Goal: Task Accomplishment & Management: Use online tool/utility

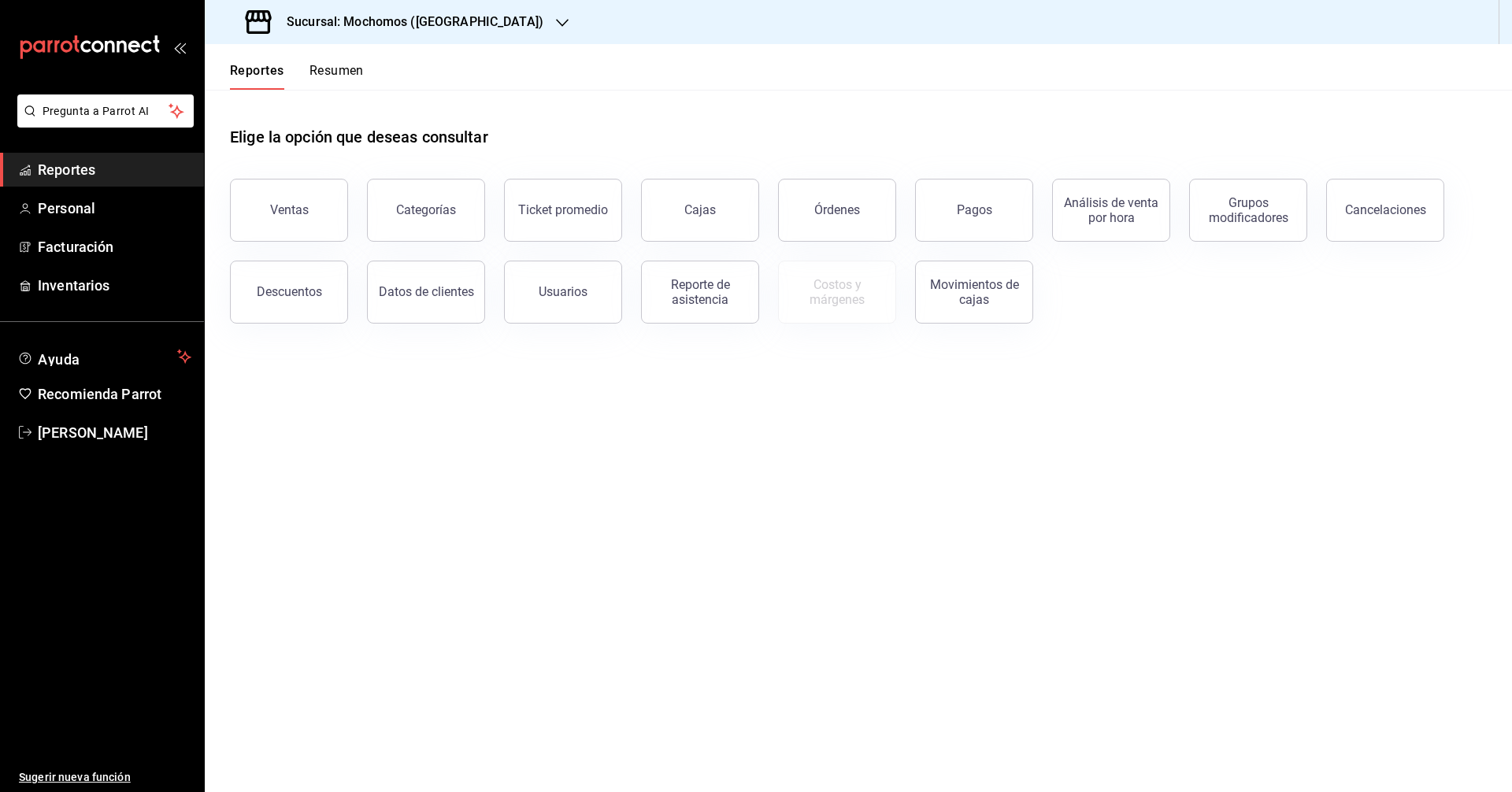
click at [305, 223] on button "Ventas" at bounding box center [288, 210] width 118 height 63
click at [169, 175] on span "Reportes" at bounding box center [114, 169] width 154 height 21
click at [602, 297] on button "Usuarios" at bounding box center [562, 292] width 118 height 63
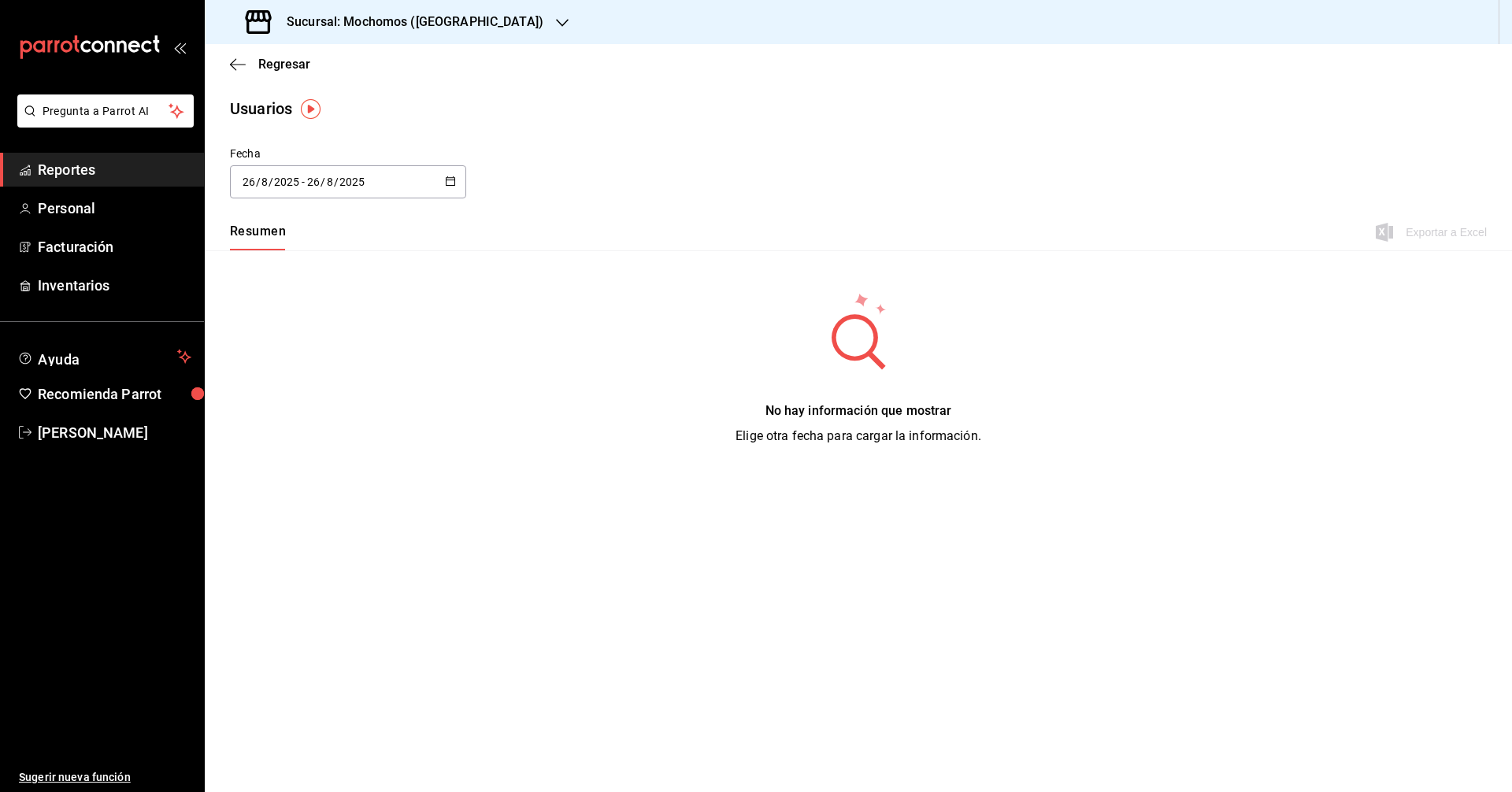
click at [457, 185] on div "[DATE] [DATE] - [DATE] [DATE]" at bounding box center [348, 182] width 236 height 33
click at [343, 267] on li "Ayer" at bounding box center [304, 267] width 149 height 35
type input "[DATE]"
type input "25"
type input "[DATE]"
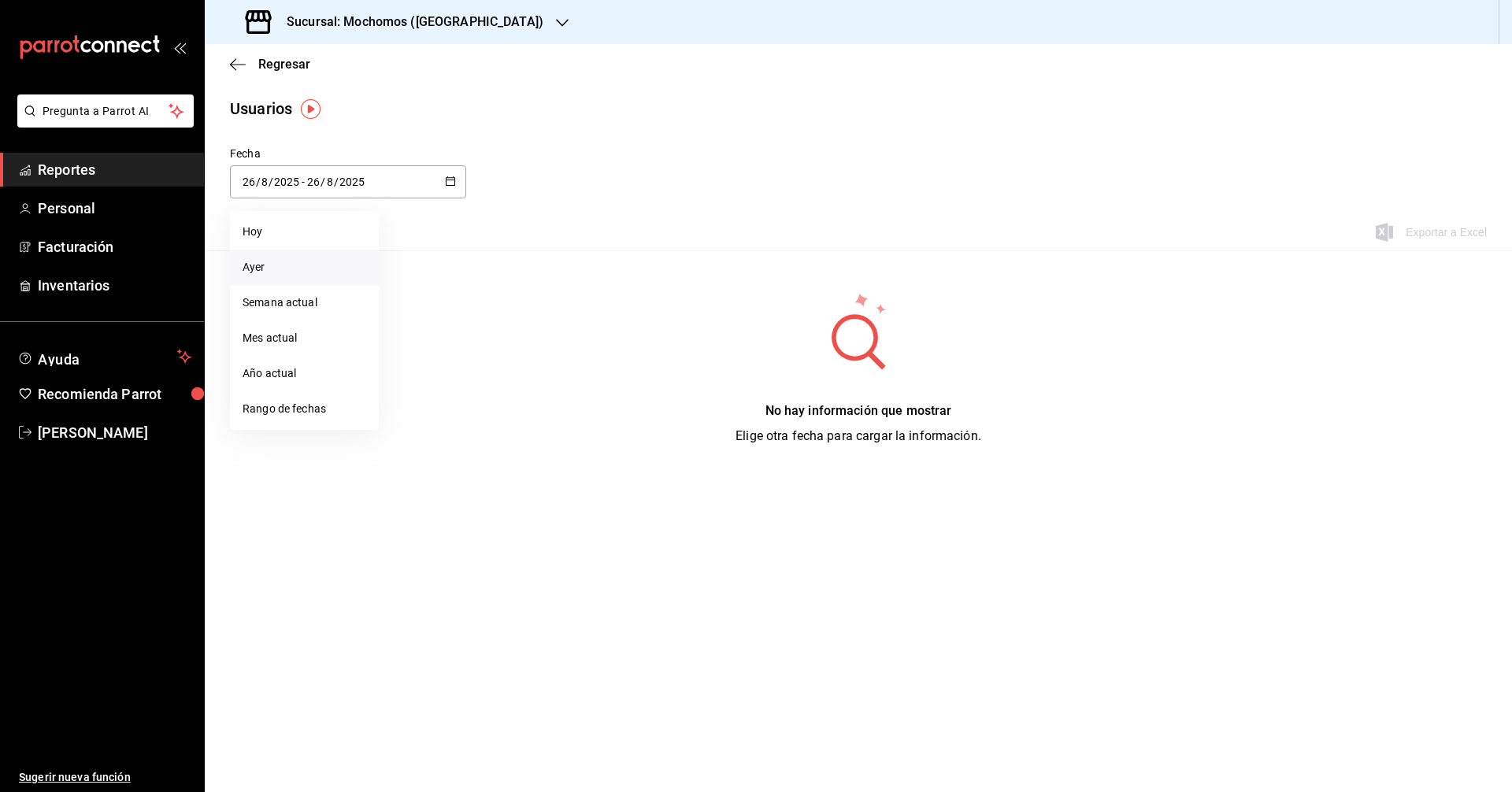
type input "25"
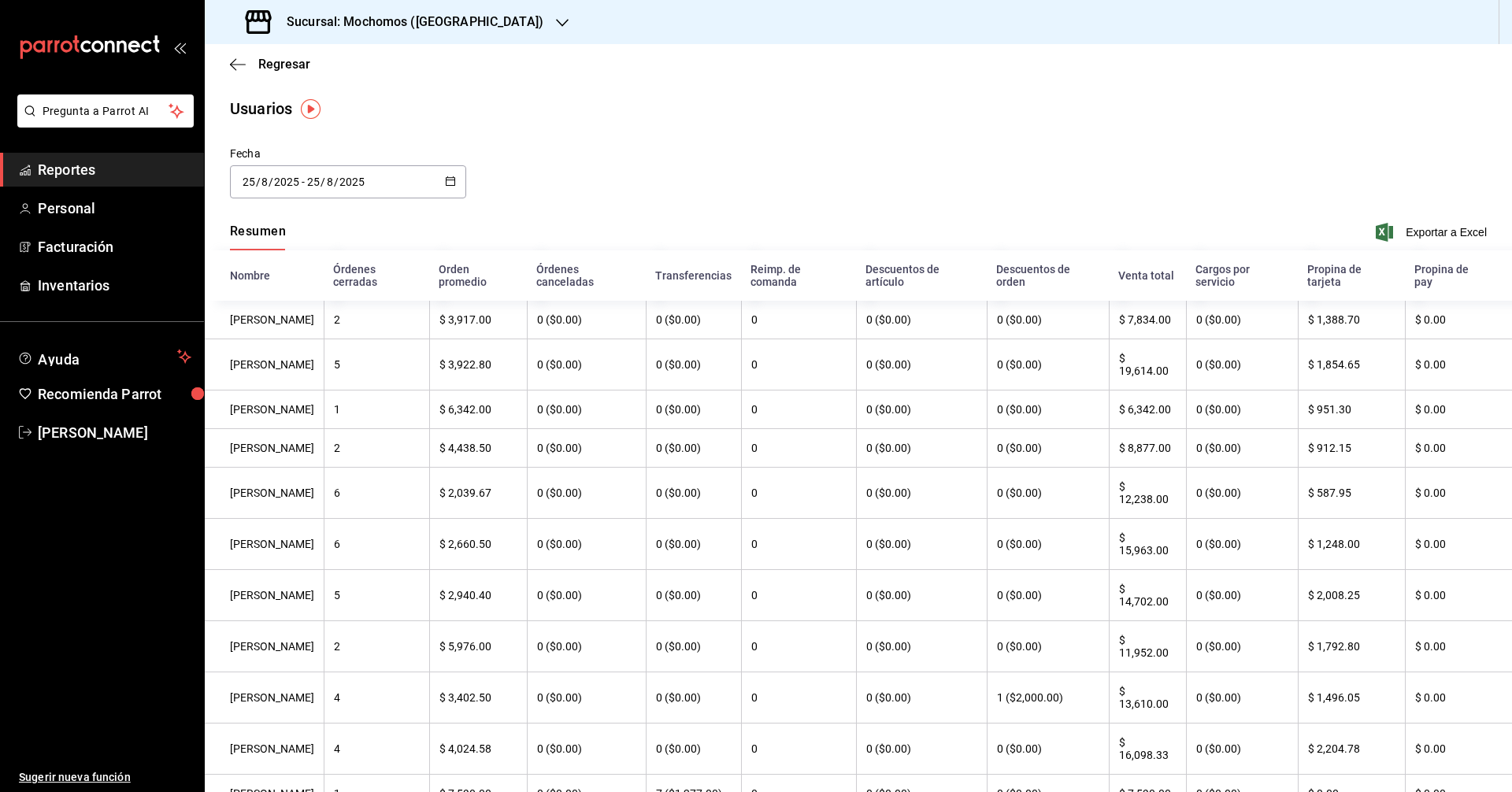
click at [377, 189] on div "[DATE] [DATE] - [DATE] [DATE]" at bounding box center [348, 182] width 236 height 33
click at [310, 272] on li "Ayer" at bounding box center [304, 267] width 149 height 35
click at [414, 185] on div "[DATE] [DATE] - [DATE] [DATE]" at bounding box center [348, 182] width 236 height 33
click at [334, 420] on li "Rango de fechas" at bounding box center [304, 409] width 149 height 35
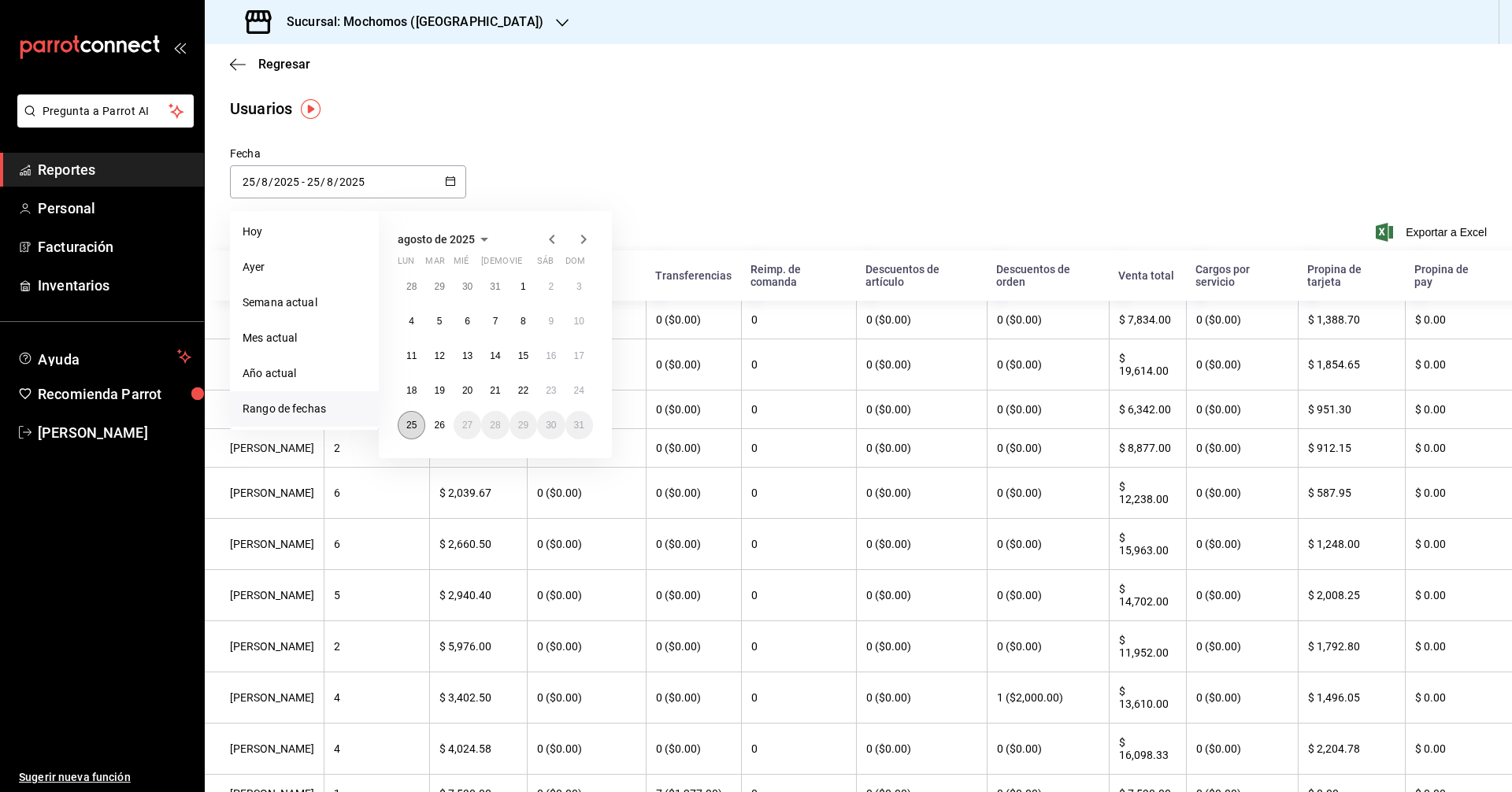
click at [422, 427] on button "25" at bounding box center [411, 425] width 28 height 28
click at [432, 427] on button "26" at bounding box center [439, 425] width 28 height 28
type input "[DATE]"
type input "26"
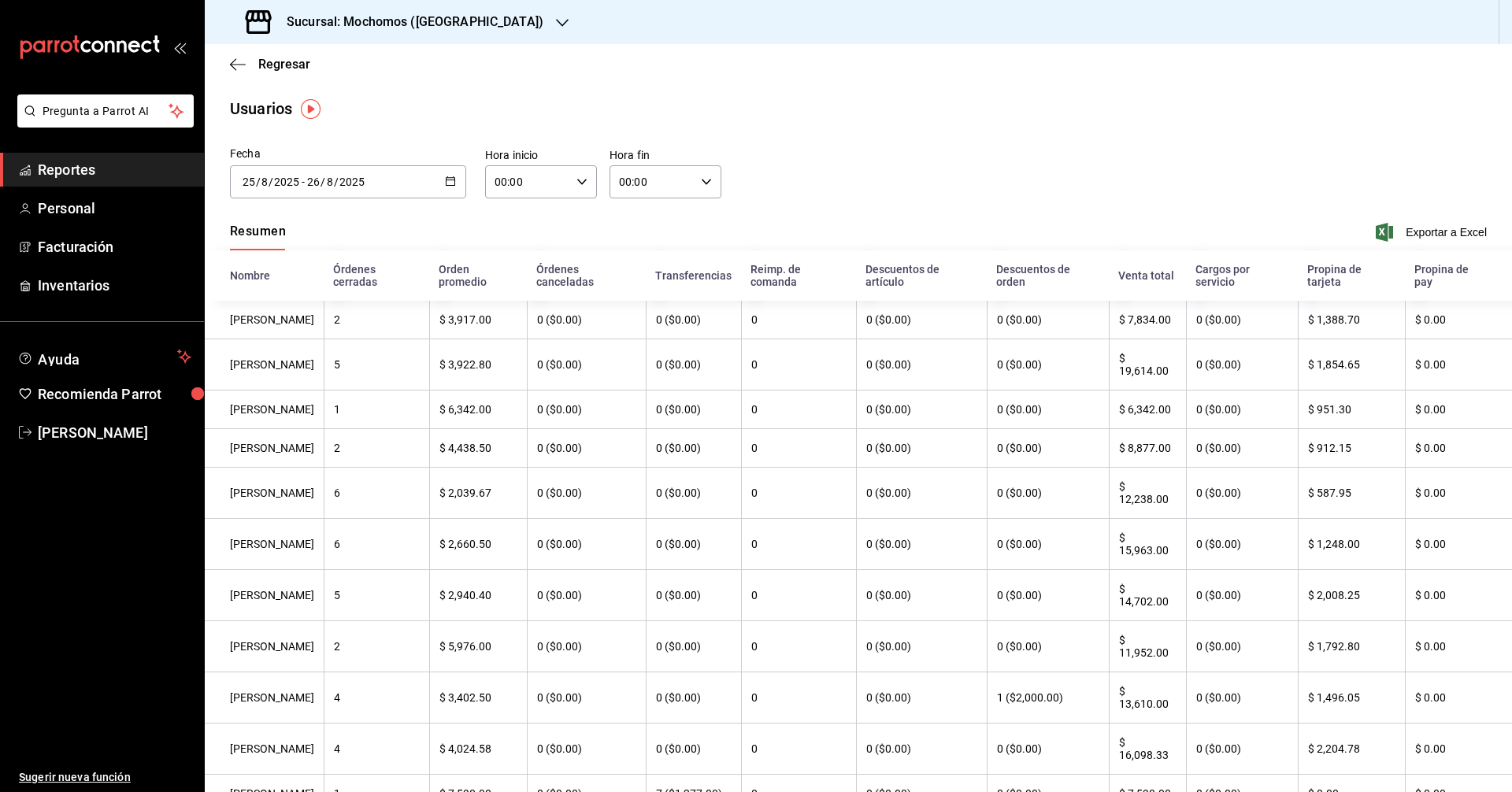
click at [701, 184] on icon "button" at bounding box center [706, 181] width 11 height 11
click at [634, 289] on button "02" at bounding box center [633, 297] width 49 height 32
click at [642, 318] on button "23" at bounding box center [637, 311] width 49 height 32
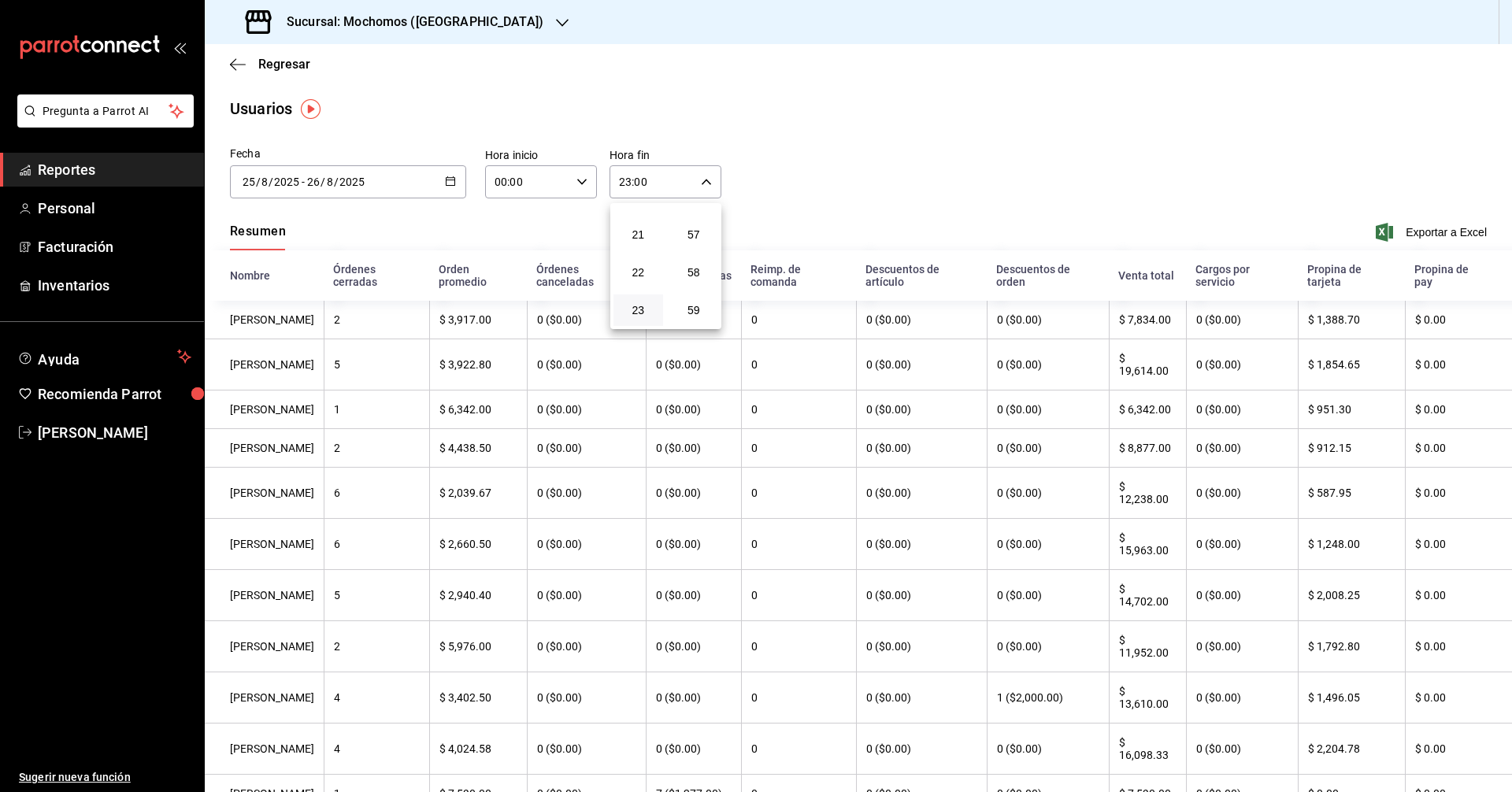
click at [699, 315] on span "59" at bounding box center [694, 310] width 31 height 13
type input "23:59"
click at [567, 187] on div at bounding box center [756, 396] width 1512 height 792
click at [576, 185] on icon "button" at bounding box center [581, 181] width 11 height 11
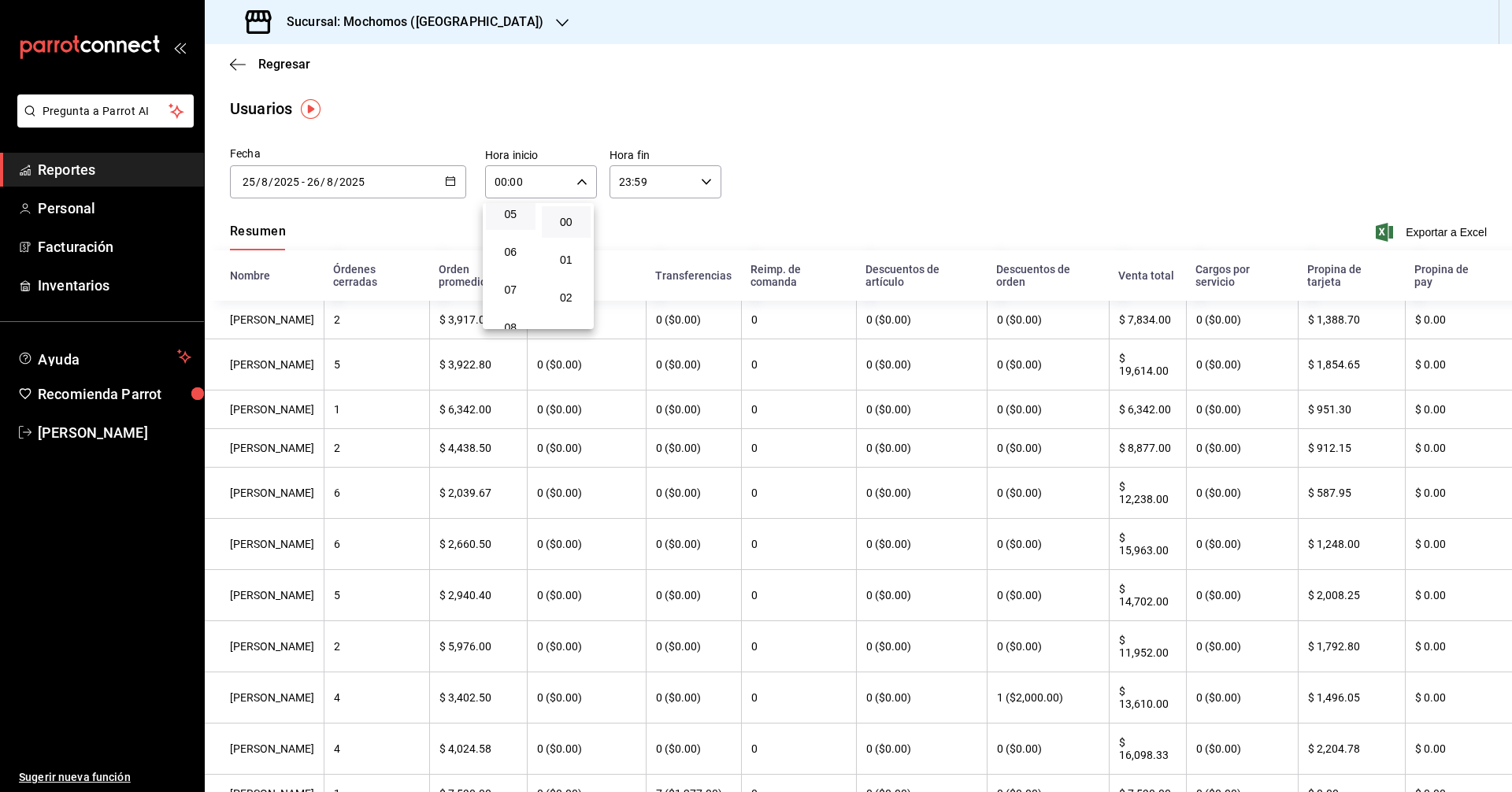
click at [515, 228] on button "05" at bounding box center [510, 215] width 49 height 32
type input "05:00"
click at [1184, 184] on div at bounding box center [756, 396] width 1512 height 792
click at [1449, 234] on span "Exportar a Excel" at bounding box center [1433, 232] width 108 height 19
click at [447, 180] on icon "button" at bounding box center [450, 180] width 11 height 11
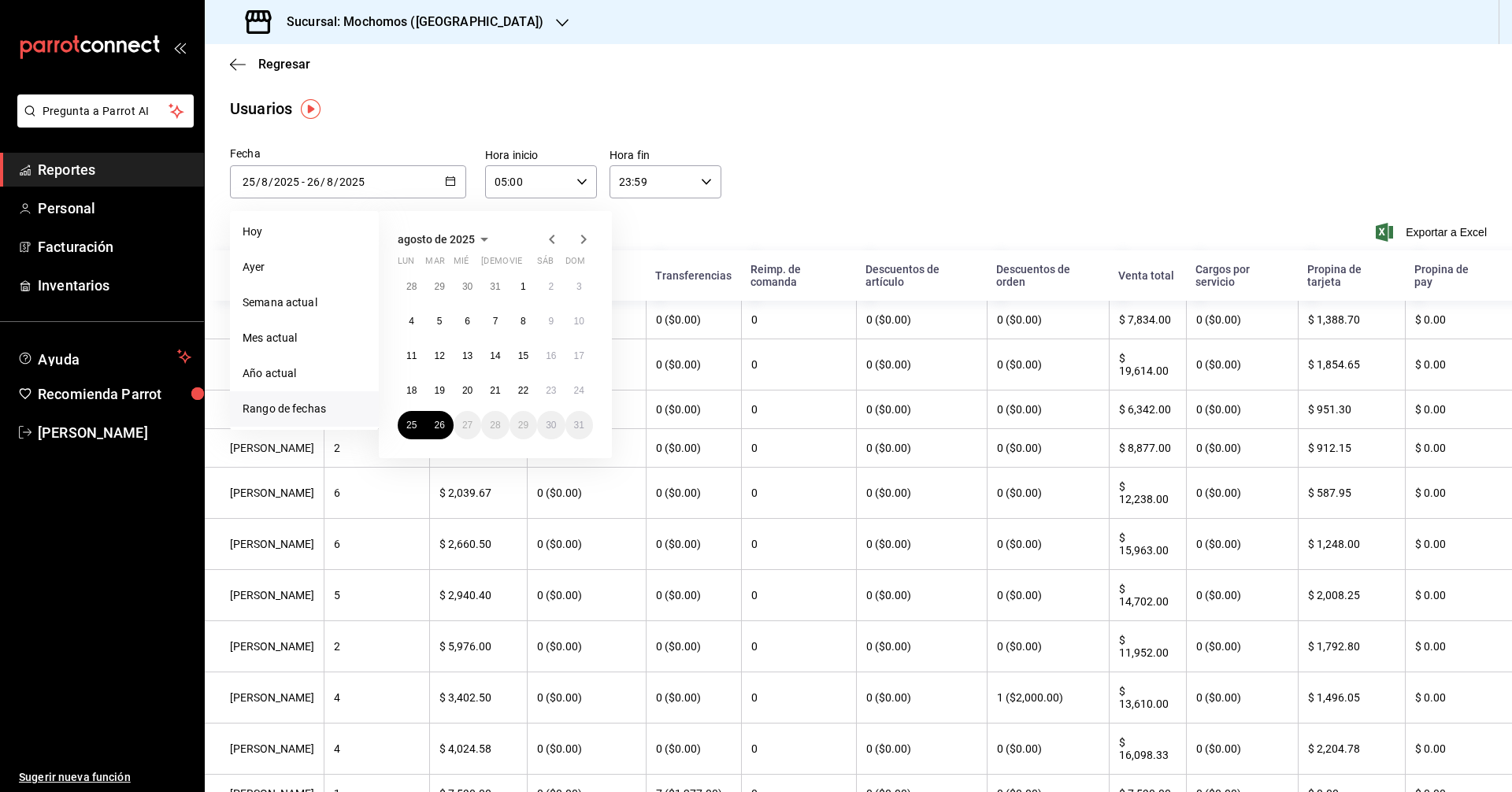
click at [313, 406] on li "Rango de fechas" at bounding box center [304, 409] width 149 height 35
click at [294, 324] on li "Mes actual" at bounding box center [304, 338] width 149 height 35
type input "[DATE]"
type input "1"
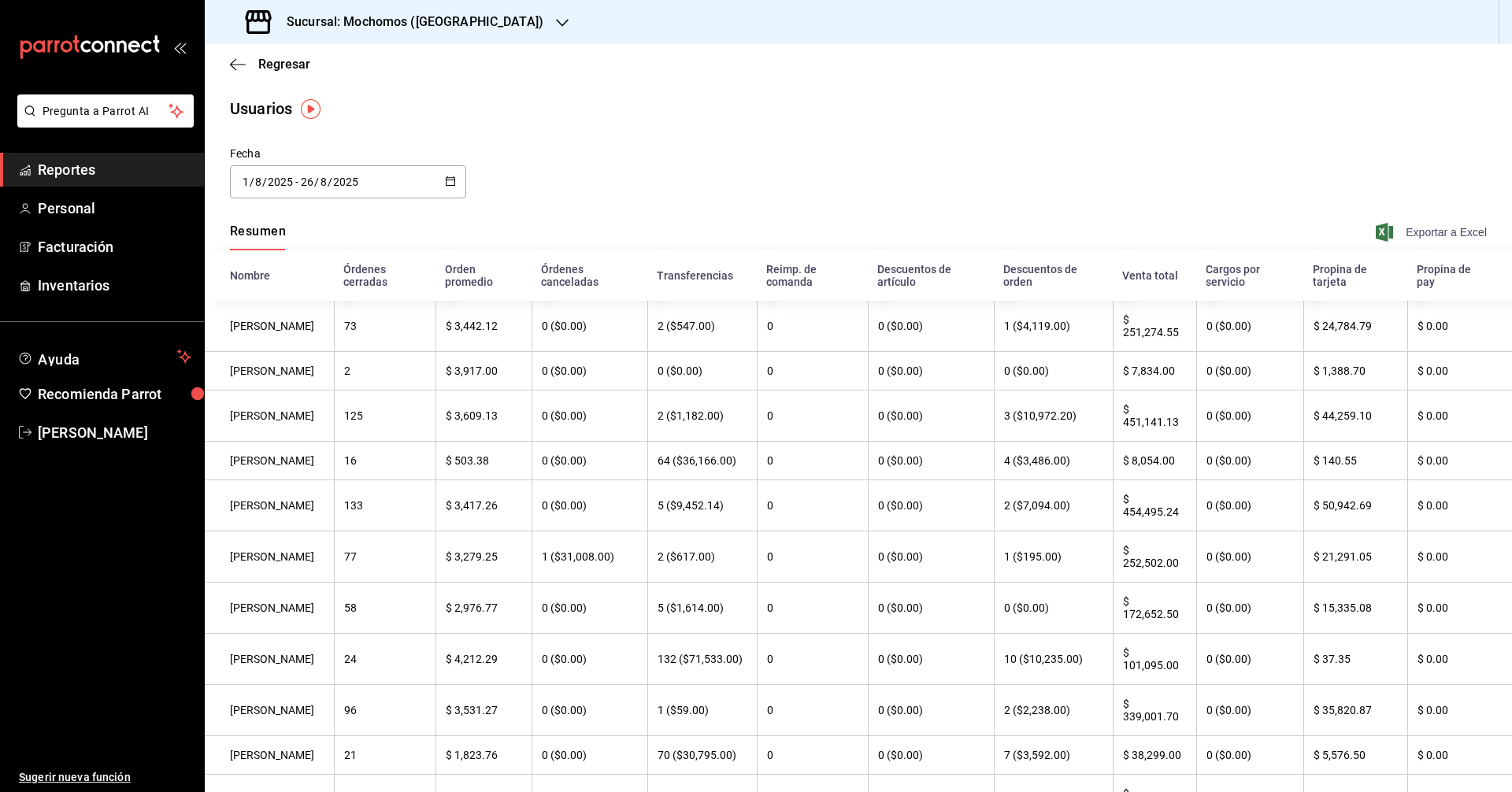
click at [1423, 227] on span "Exportar a Excel" at bounding box center [1433, 232] width 108 height 19
click at [109, 168] on span "Reportes" at bounding box center [114, 169] width 154 height 21
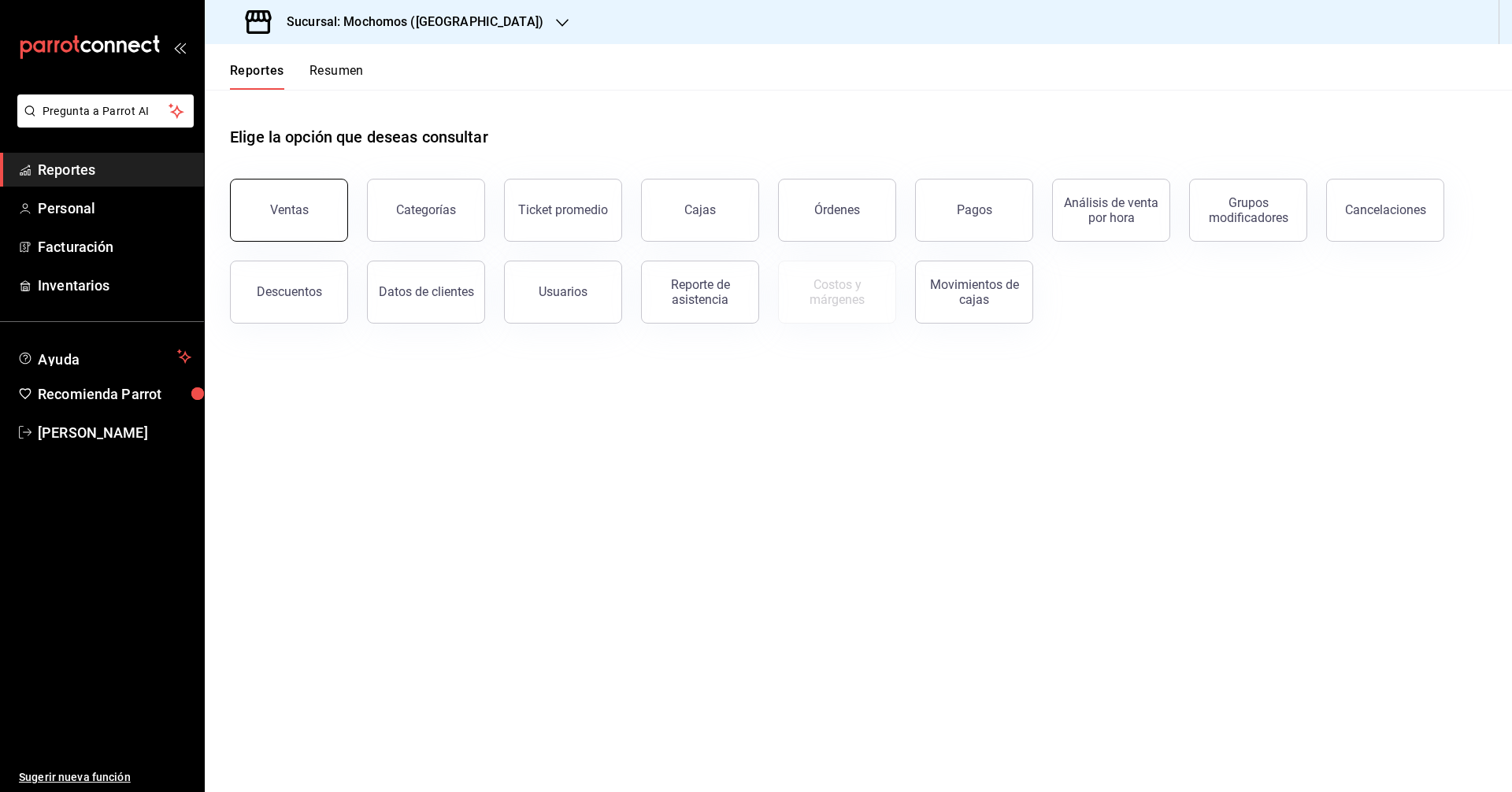
click at [271, 213] on div "Ventas" at bounding box center [289, 210] width 38 height 15
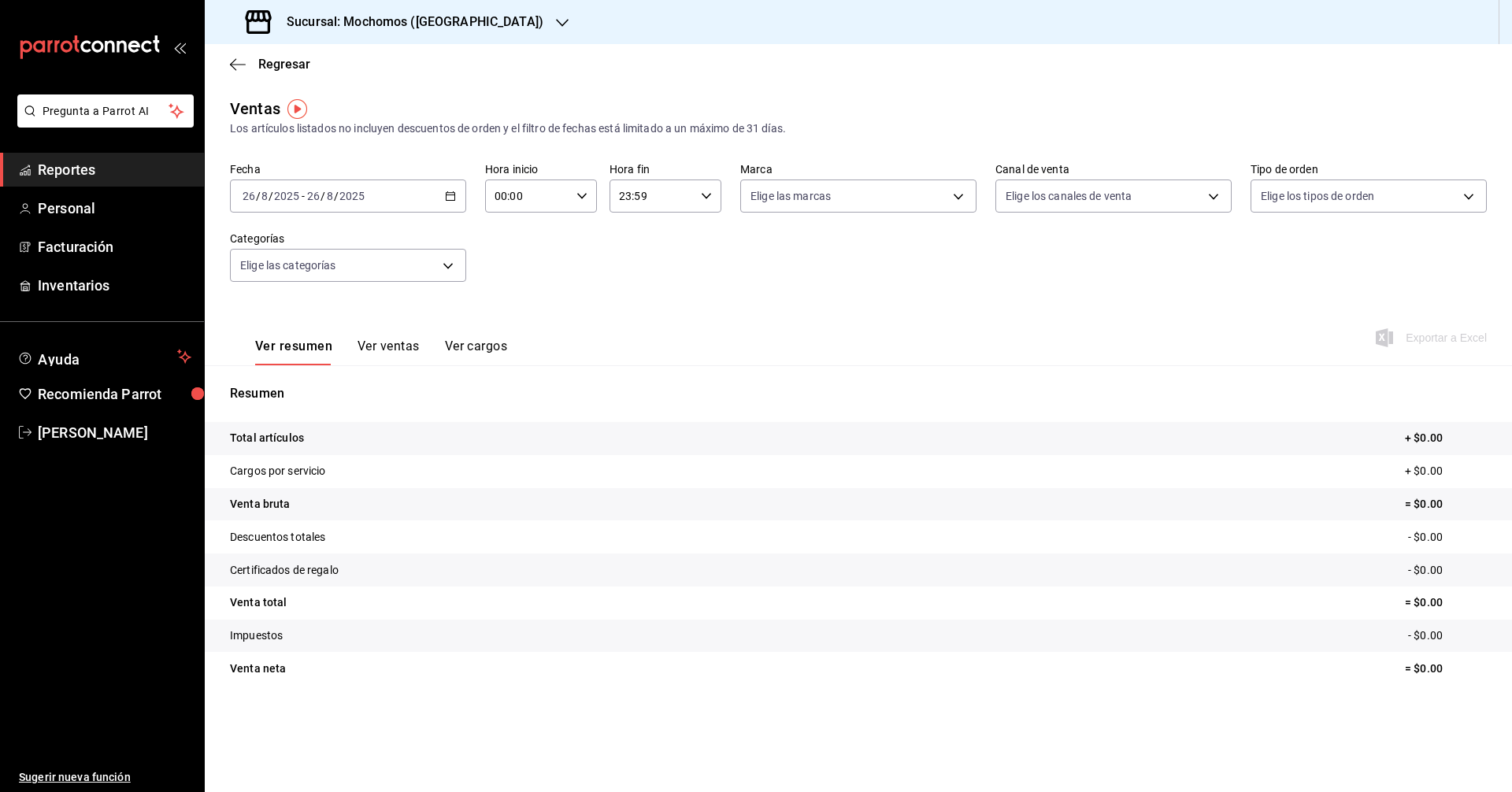
click at [146, 185] on link "Reportes" at bounding box center [102, 170] width 204 height 34
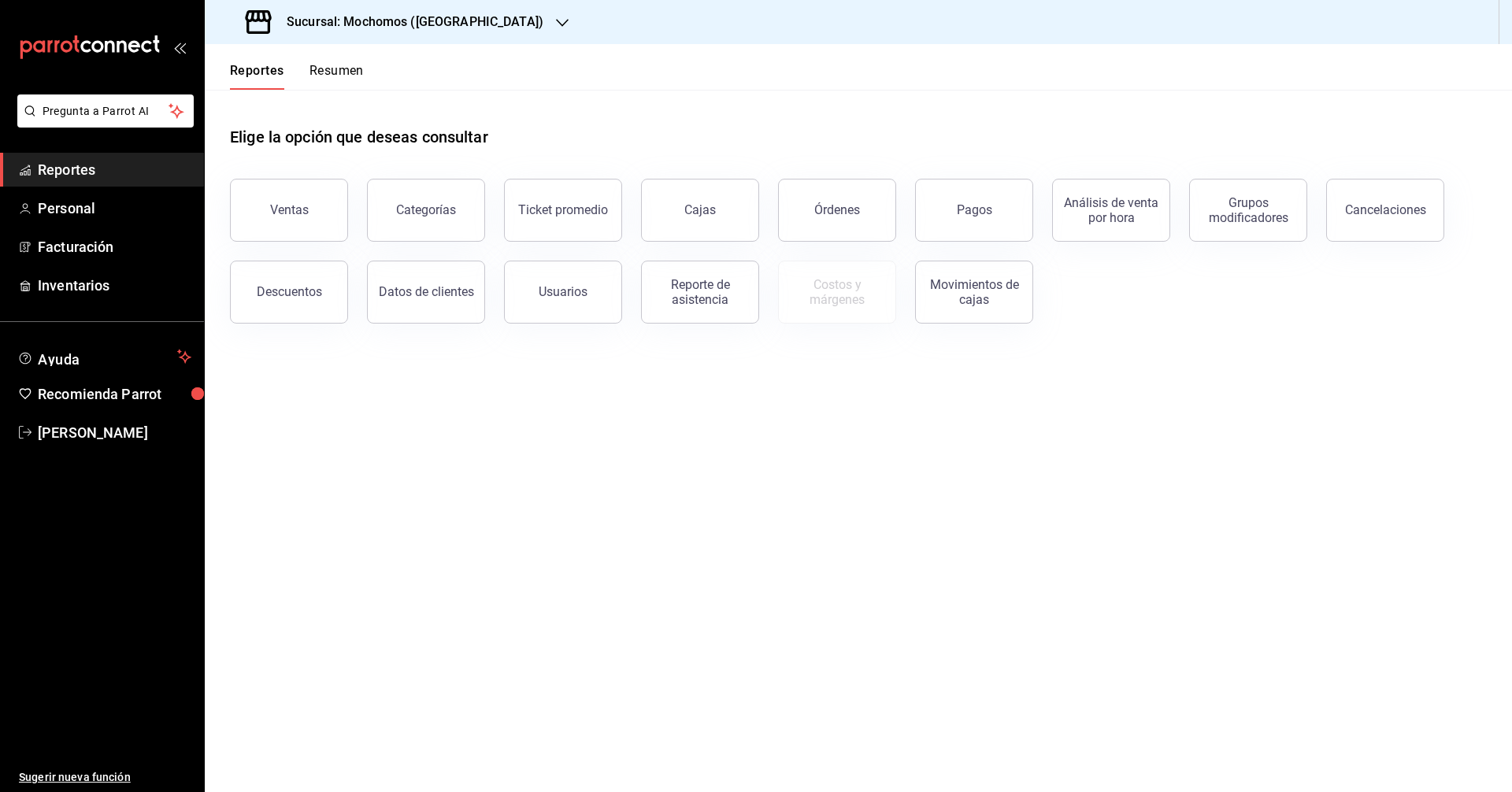
click at [415, 424] on main "Elige la opción que deseas consultar Ventas Categorías Ticket promedio Cajas Ór…" at bounding box center [858, 440] width 1307 height 703
click at [386, 362] on main "Elige la opción que deseas consultar Ventas Categorías Ticket promedio Cajas Ór…" at bounding box center [858, 440] width 1307 height 703
